Goal: Navigation & Orientation: Go to known website

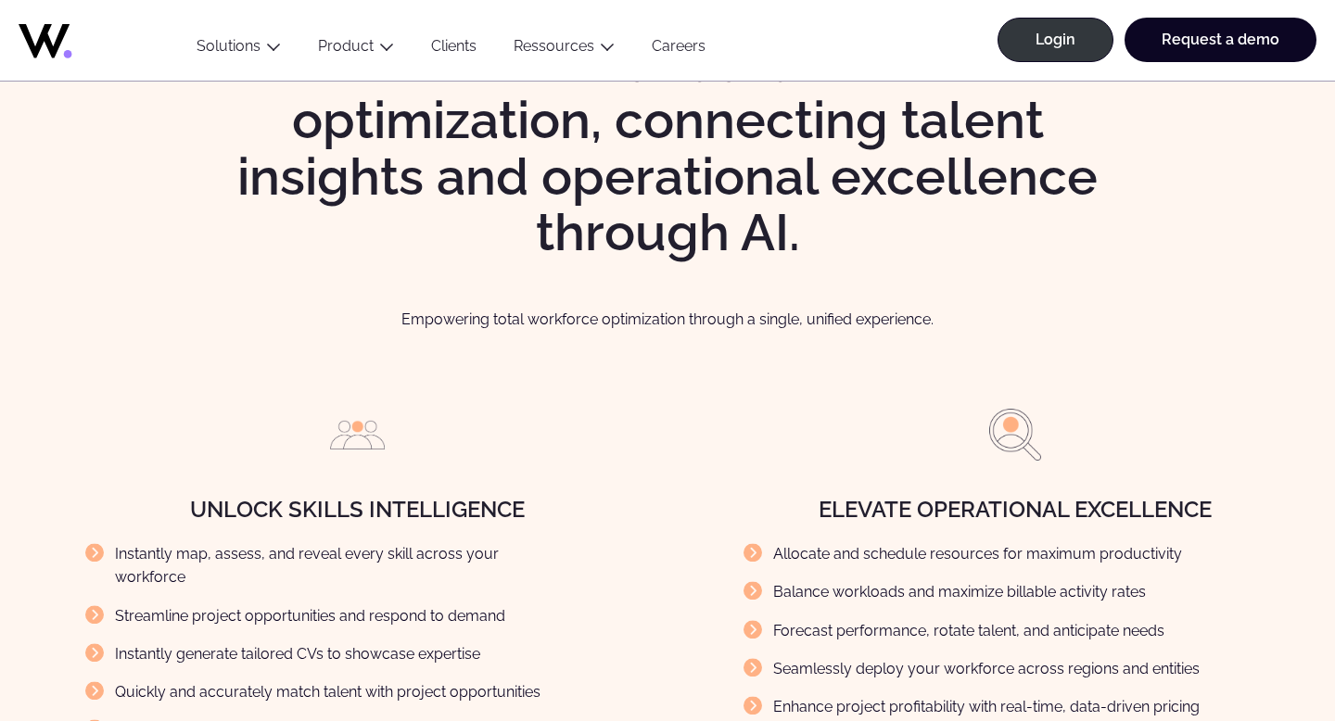
scroll to position [1888, 0]
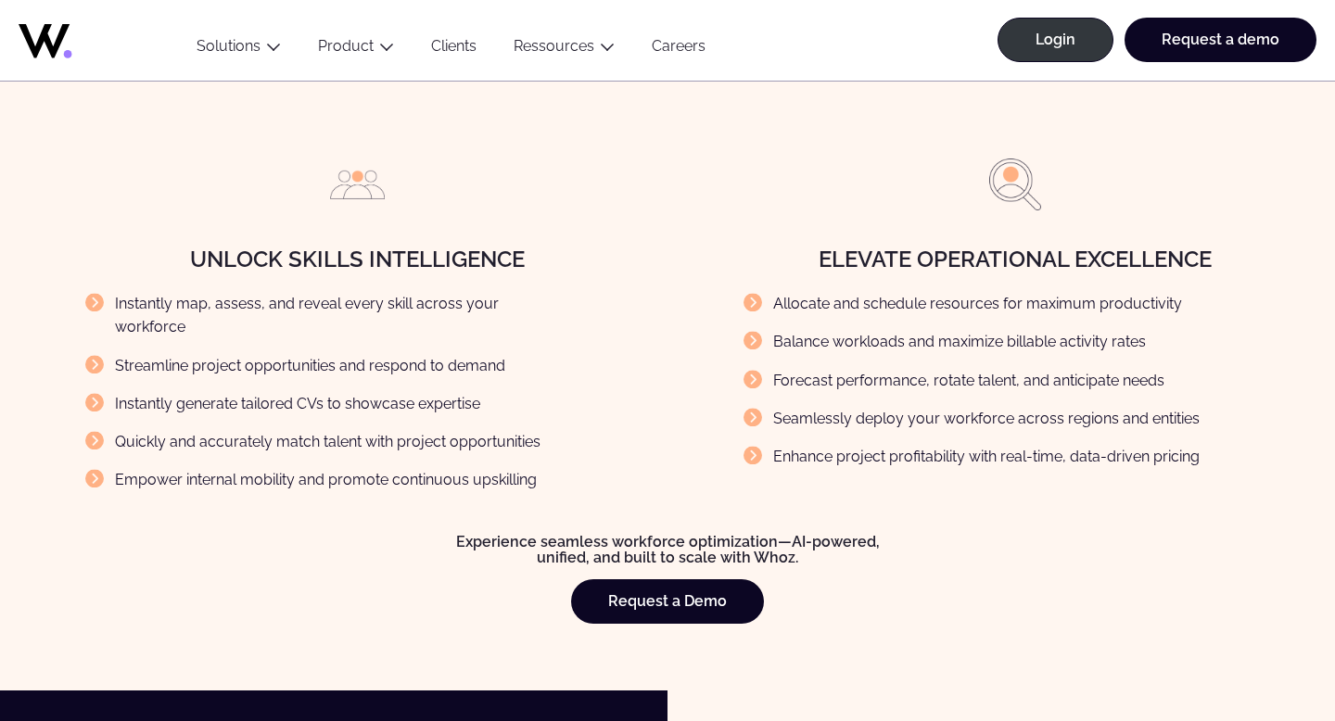
scroll to position [2119, 0]
